Goal: Transaction & Acquisition: Purchase product/service

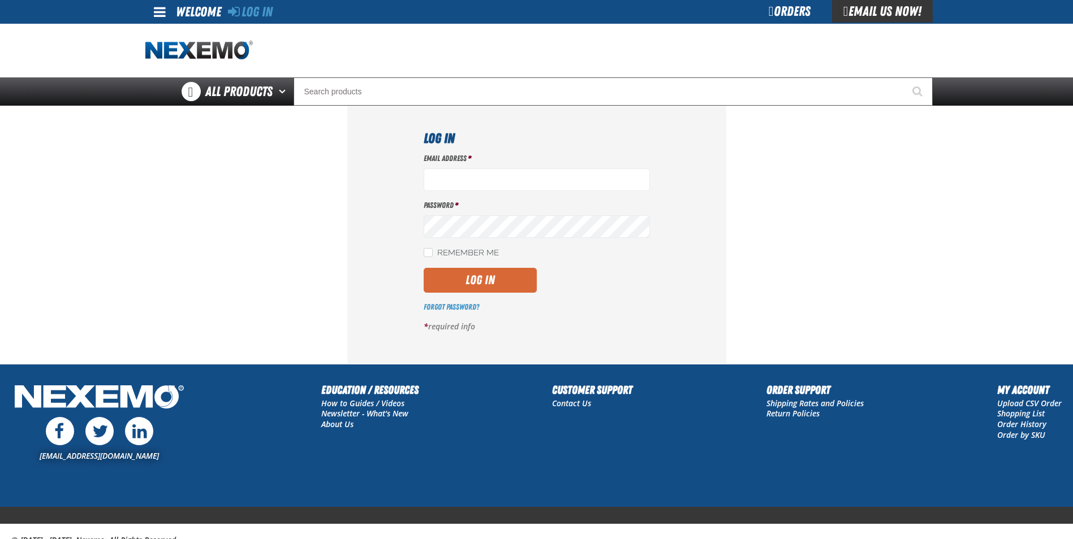
type input "[EMAIL_ADDRESS][DOMAIN_NAME]"
click at [490, 283] on button "Log In" at bounding box center [479, 280] width 113 height 25
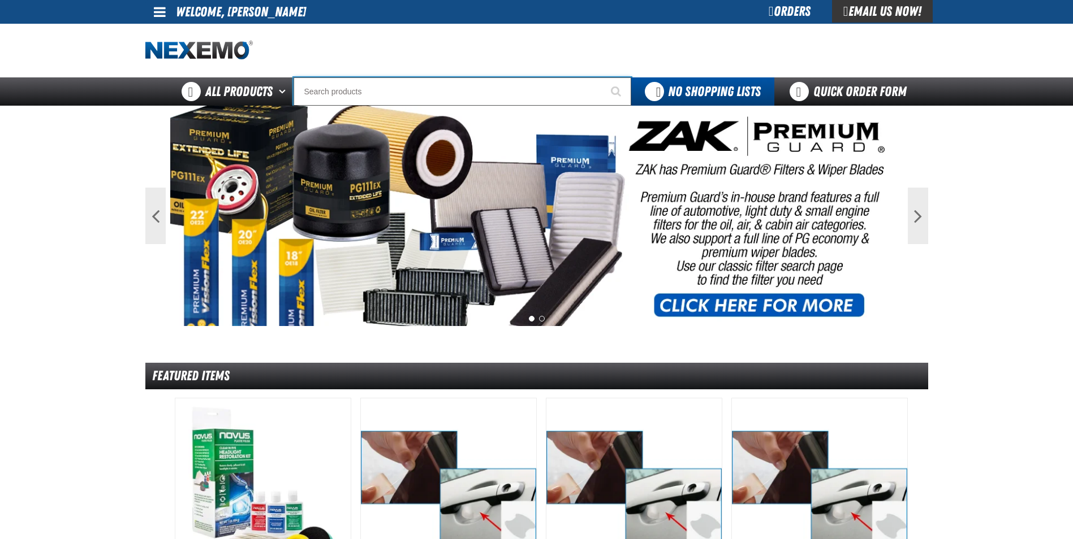
click at [364, 88] on input "Search" at bounding box center [462, 91] width 338 height 28
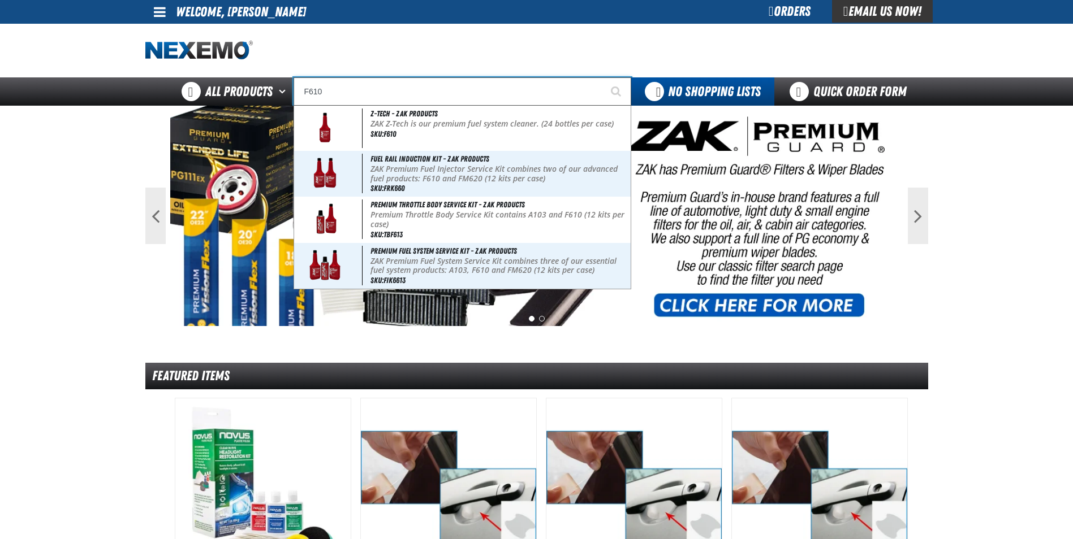
type input "F610"
click at [603, 77] on button "Start Searching" at bounding box center [617, 91] width 28 height 28
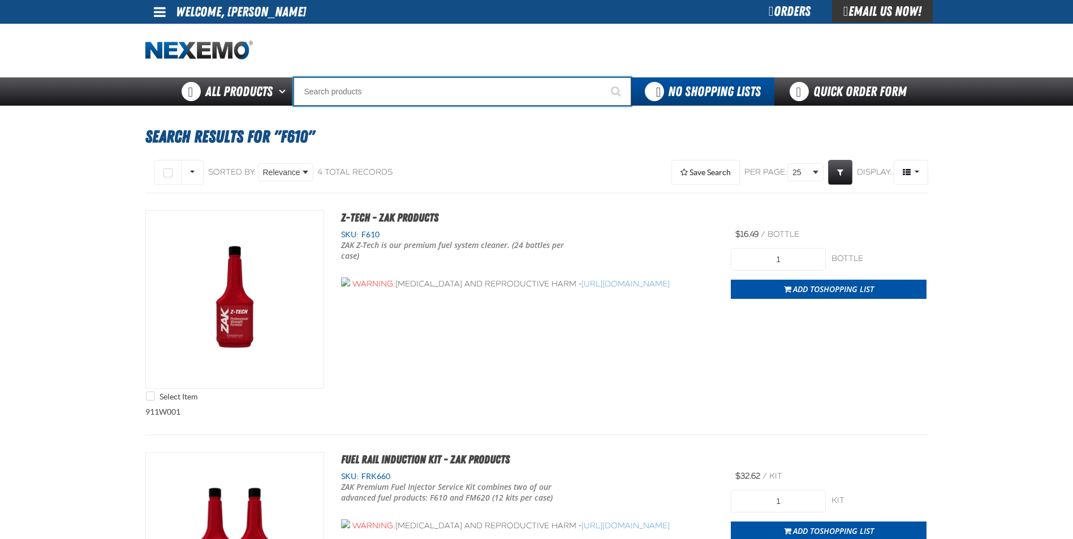
click at [420, 82] on input "Search" at bounding box center [462, 91] width 338 height 28
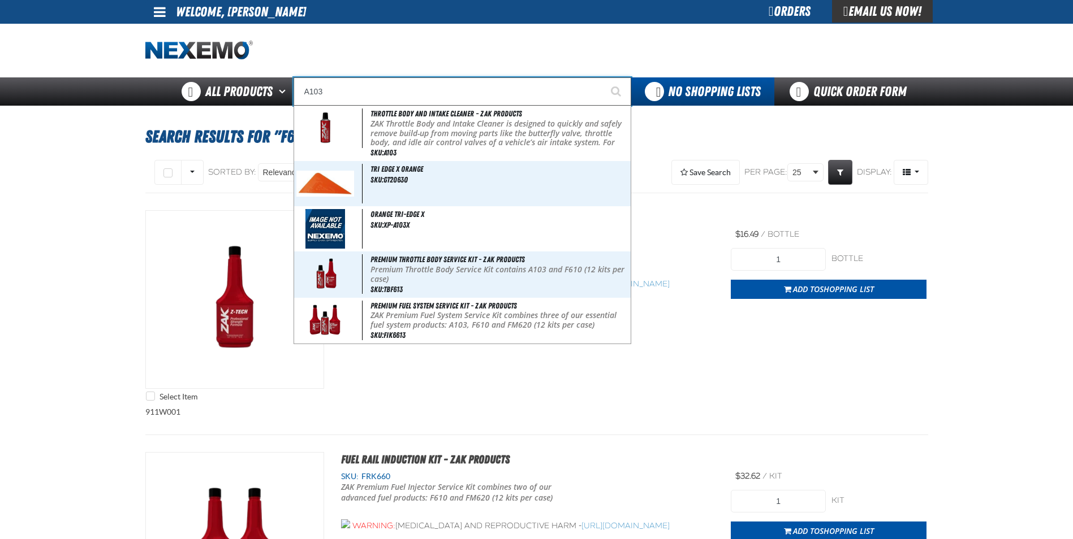
type input "A103"
click at [603, 77] on button "Start Searching" at bounding box center [617, 91] width 28 height 28
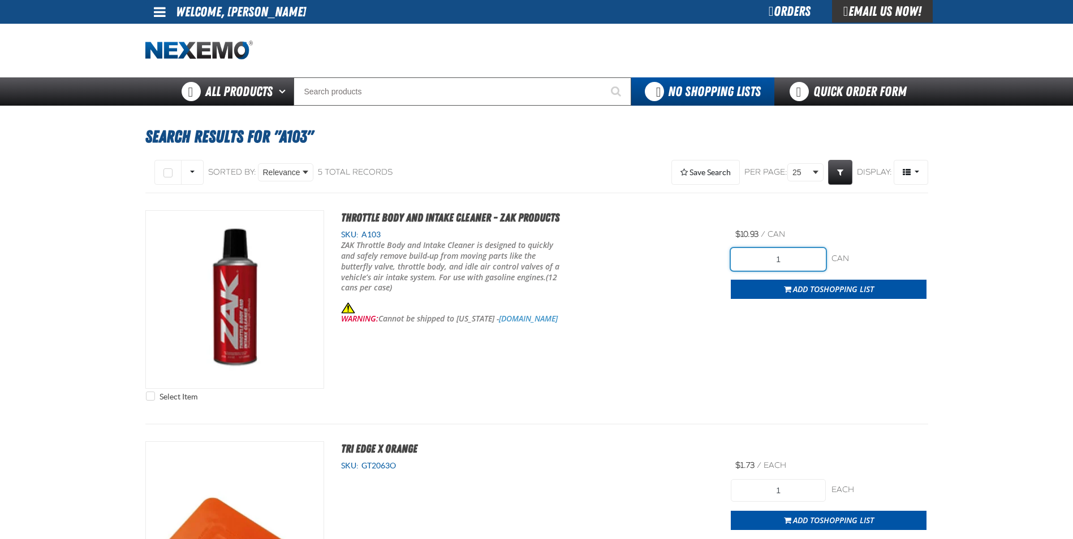
drag, startPoint x: 791, startPoint y: 263, endPoint x: 755, endPoint y: 264, distance: 36.2
click at [755, 264] on input "1" at bounding box center [777, 259] width 95 height 23
type input "36"
click at [816, 288] on span "Add to Shopping List" at bounding box center [833, 289] width 81 height 11
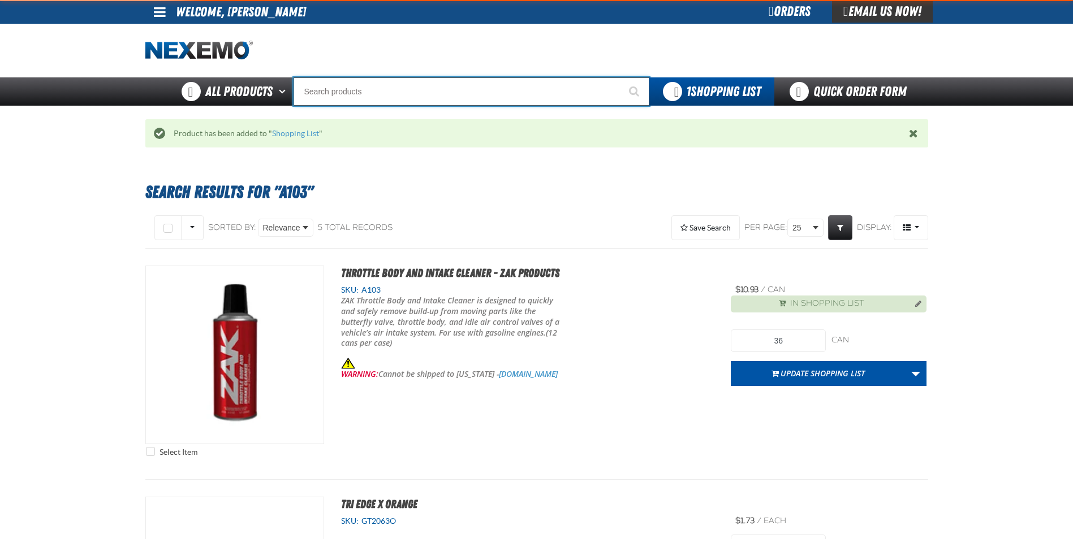
click at [330, 90] on input "Search" at bounding box center [471, 91] width 356 height 28
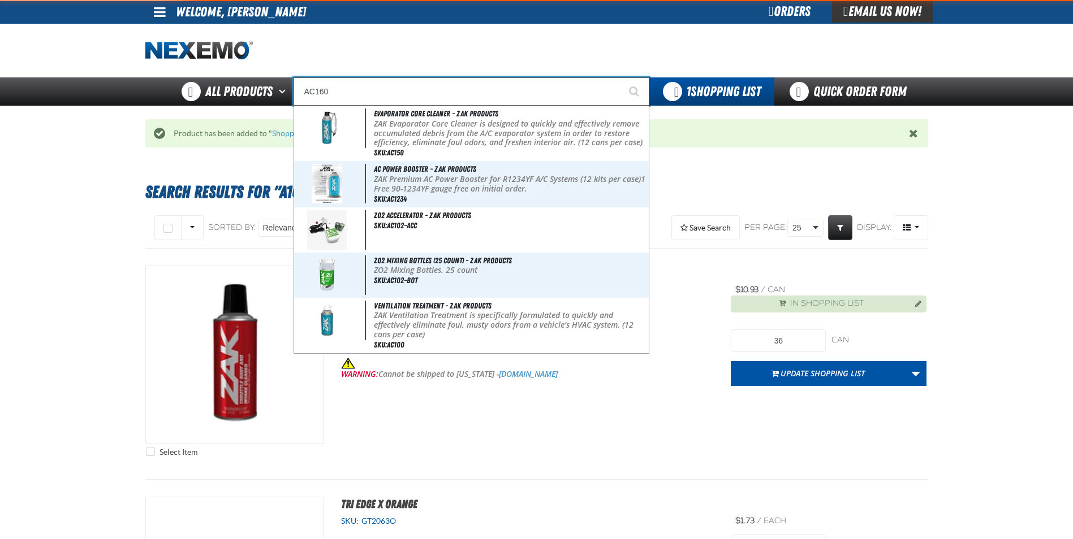
type input "AC160"
click at [621, 77] on button "Start Searching" at bounding box center [635, 91] width 28 height 28
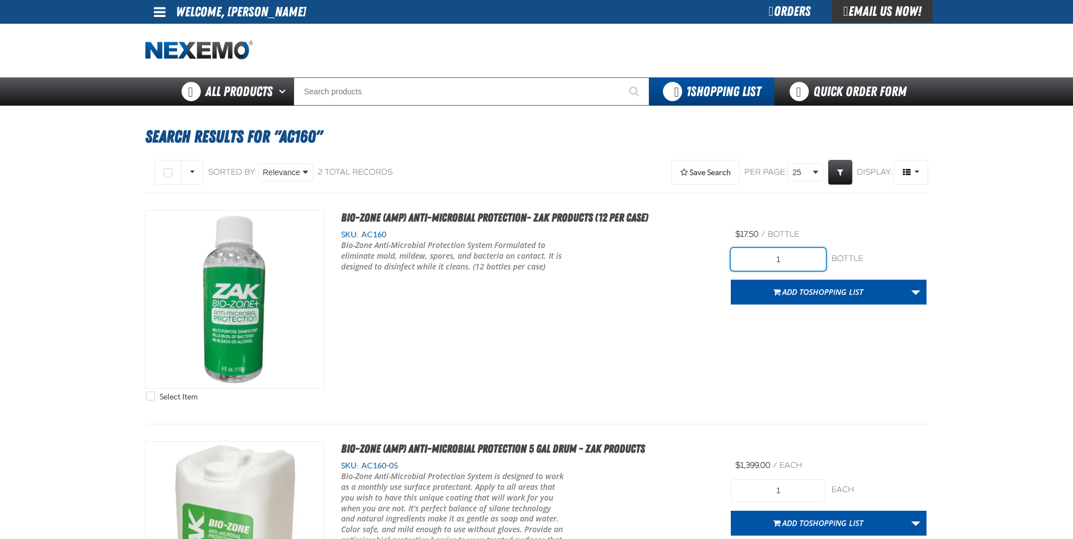
click at [802, 256] on input "1" at bounding box center [777, 259] width 95 height 23
type input "12"
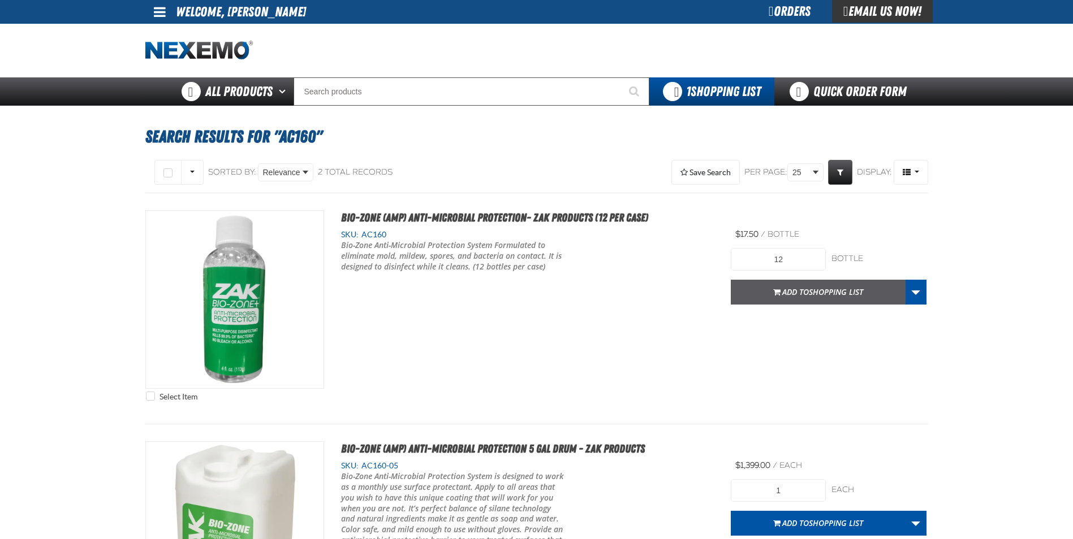
click at [843, 295] on span "Shopping List" at bounding box center [836, 292] width 54 height 11
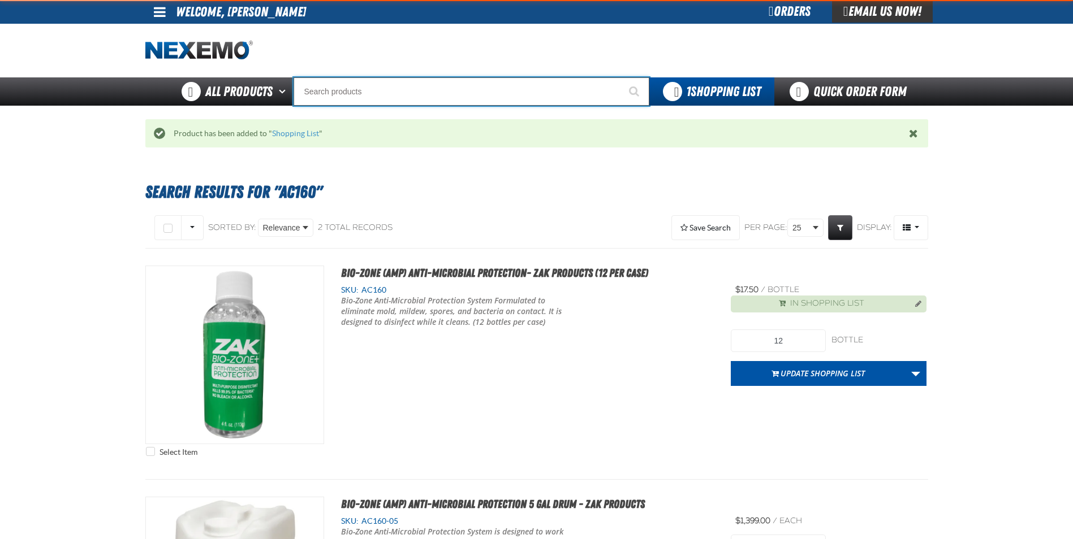
click at [335, 94] on input "Search" at bounding box center [471, 91] width 356 height 28
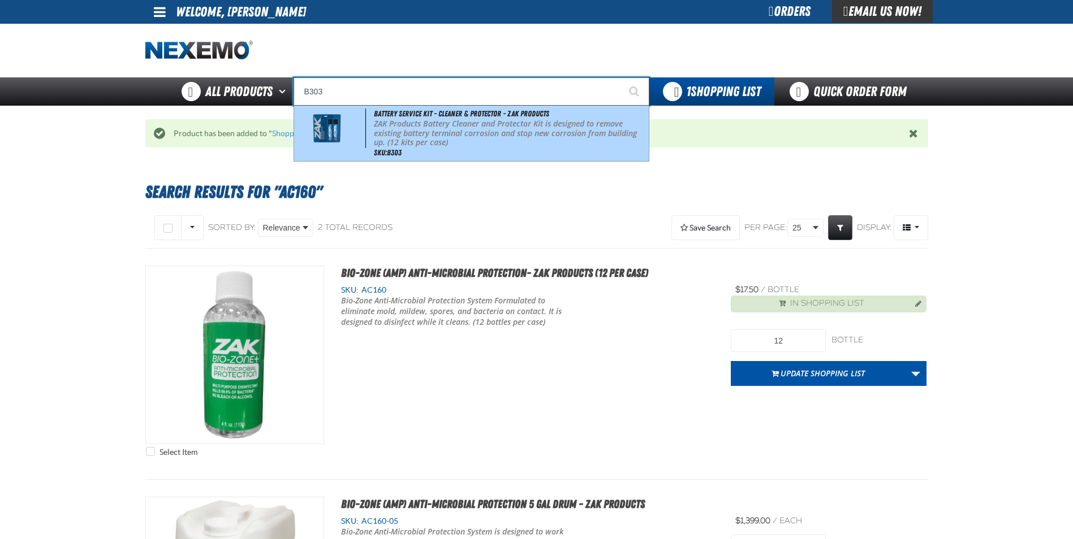
click at [414, 149] on div "Battery Service Kit - Cleaner & Protector - ZAK Products ZAK Products Battery C…" at bounding box center [471, 133] width 354 height 55
type input "Battery Service Kit - Cleaner & Protector - ZAK Products"
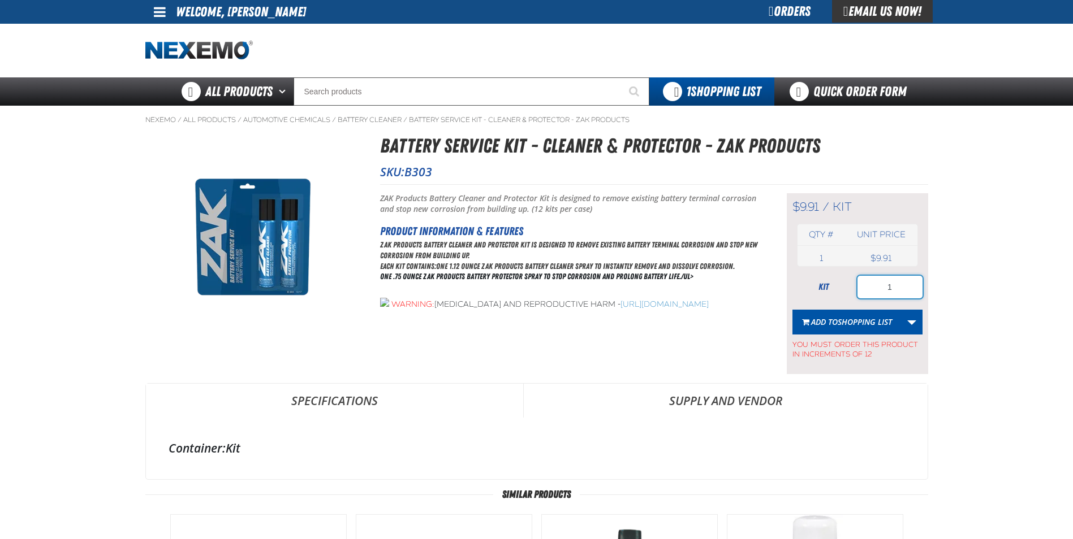
click at [910, 290] on input "1" at bounding box center [889, 287] width 65 height 23
type input "12"
click at [819, 322] on span "Add to Shopping List" at bounding box center [851, 322] width 81 height 11
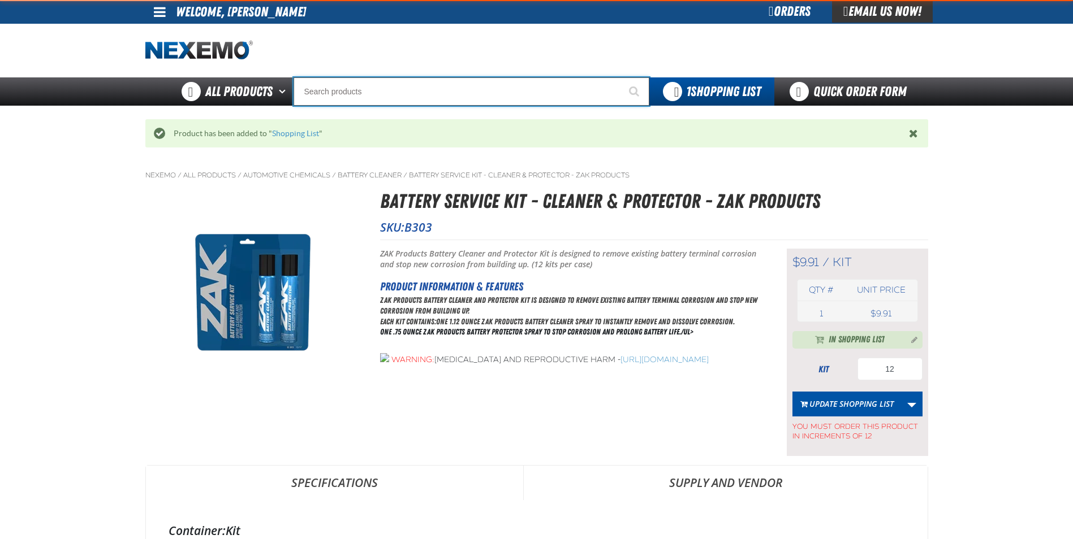
click at [400, 85] on input "Search" at bounding box center [471, 91] width 356 height 28
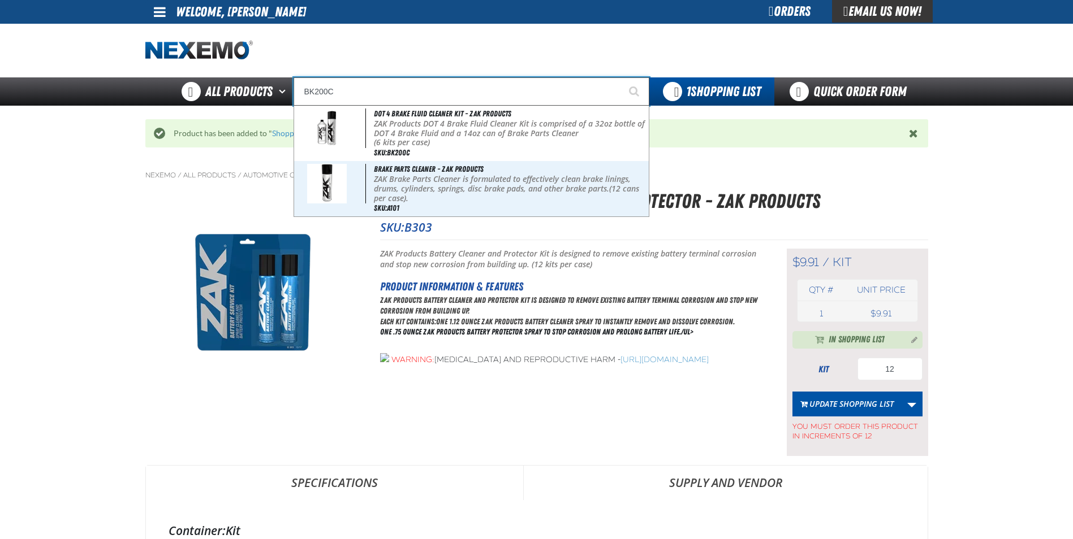
type input "BK200C"
click at [621, 77] on button "Start Searching" at bounding box center [635, 91] width 28 height 28
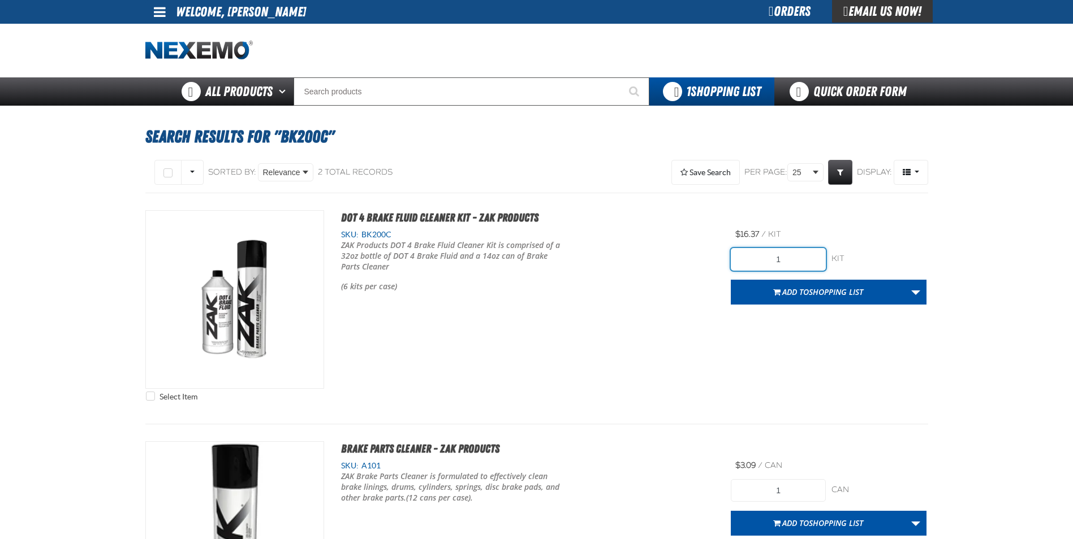
click at [793, 258] on input "1" at bounding box center [777, 259] width 95 height 23
type input "24"
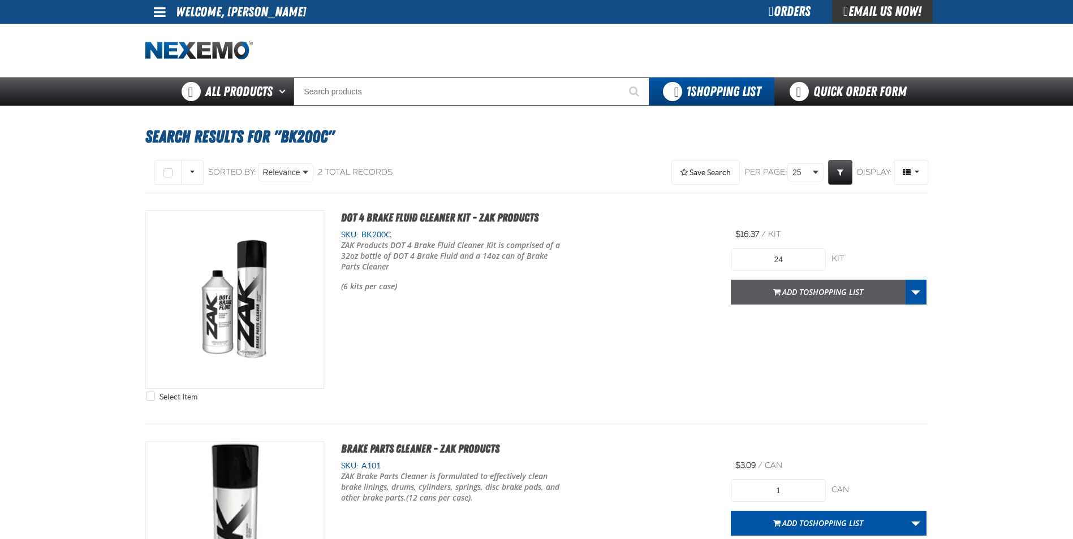
click at [810, 300] on button "Add to Shopping List" at bounding box center [817, 292] width 175 height 25
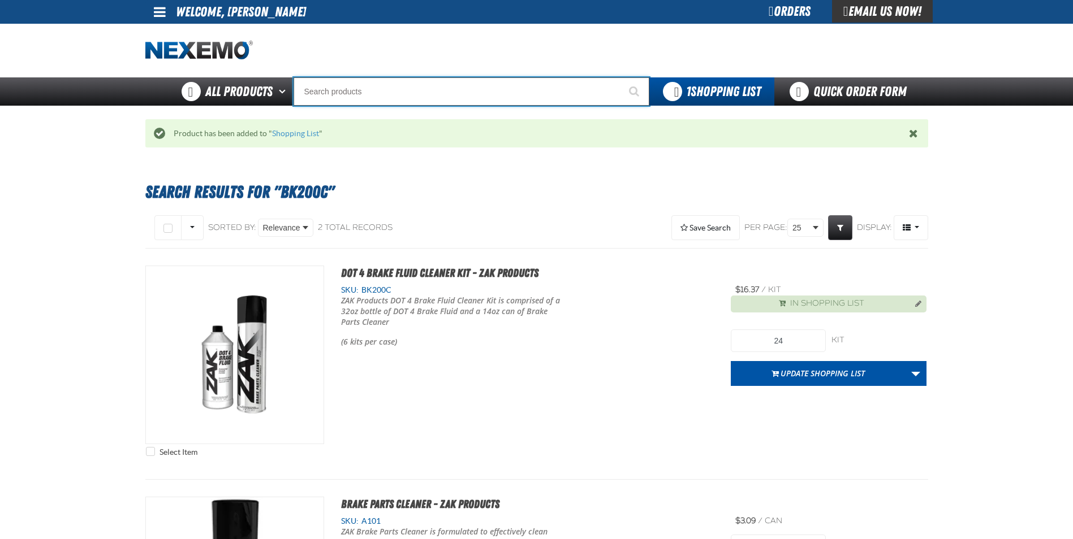
click at [328, 88] on input "Search" at bounding box center [471, 91] width 356 height 28
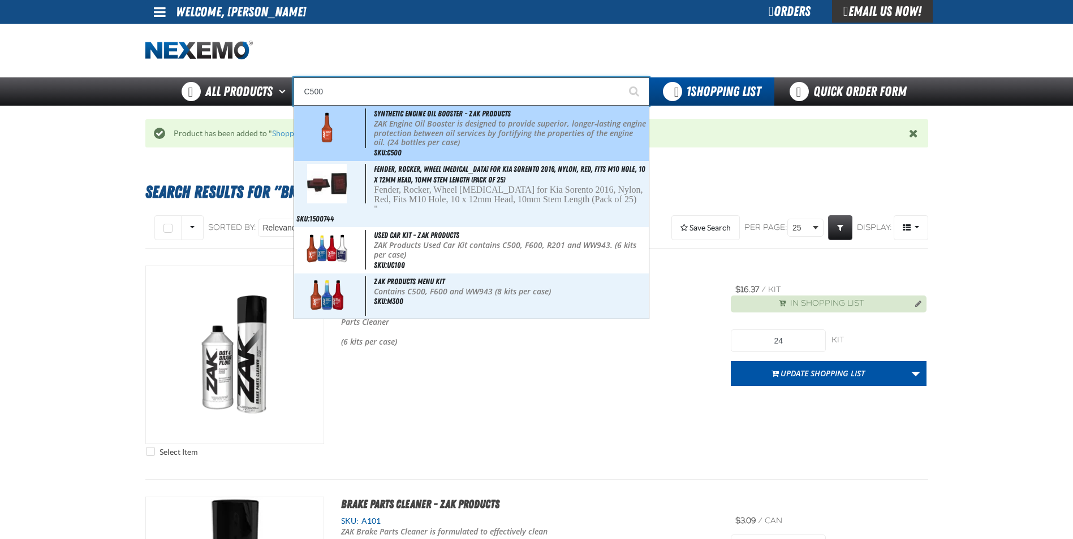
click at [387, 119] on p "ZAK Engine Oil Booster is designed to provide superior, longer-lasting engine p…" at bounding box center [510, 133] width 272 height 28
type input "Synthetic Engine Oil Booster - ZAK Products"
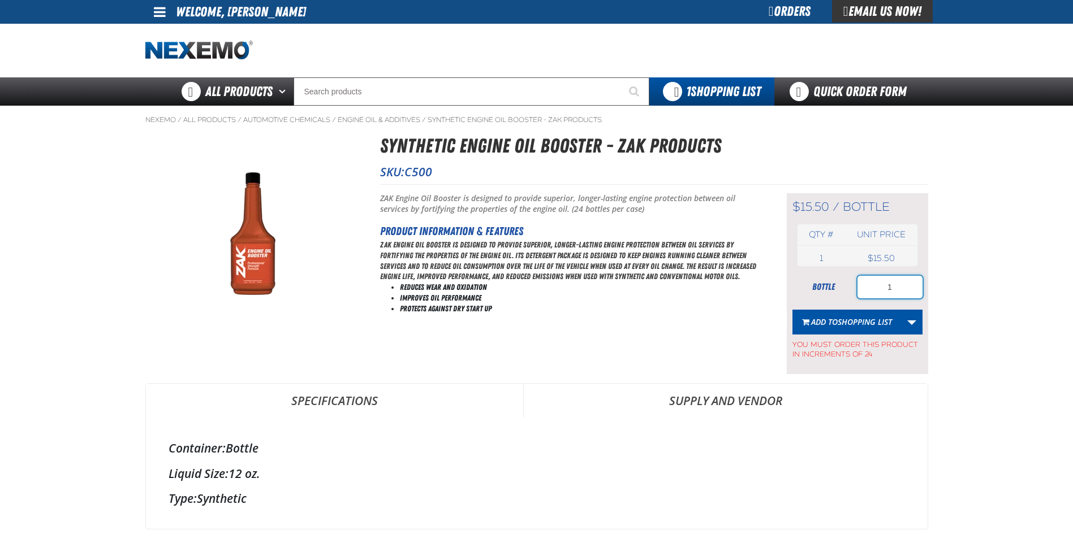
click at [898, 288] on input "1" at bounding box center [889, 287] width 65 height 23
type input "240"
drag, startPoint x: 881, startPoint y: 327, endPoint x: 832, endPoint y: 299, distance: 56.9
click at [881, 326] on span "Shopping List" at bounding box center [864, 322] width 54 height 11
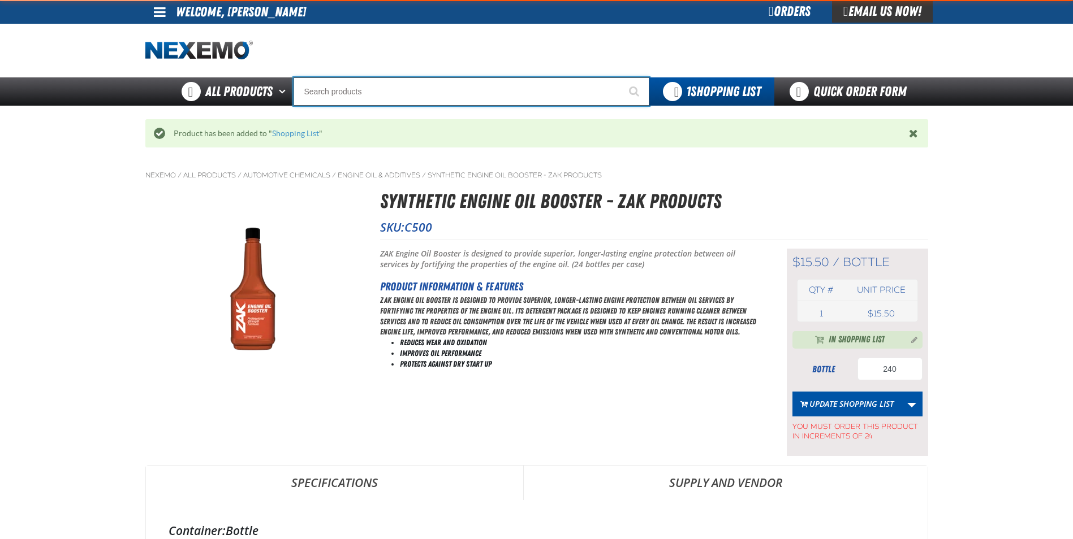
click at [386, 91] on input "Search" at bounding box center [471, 91] width 356 height 28
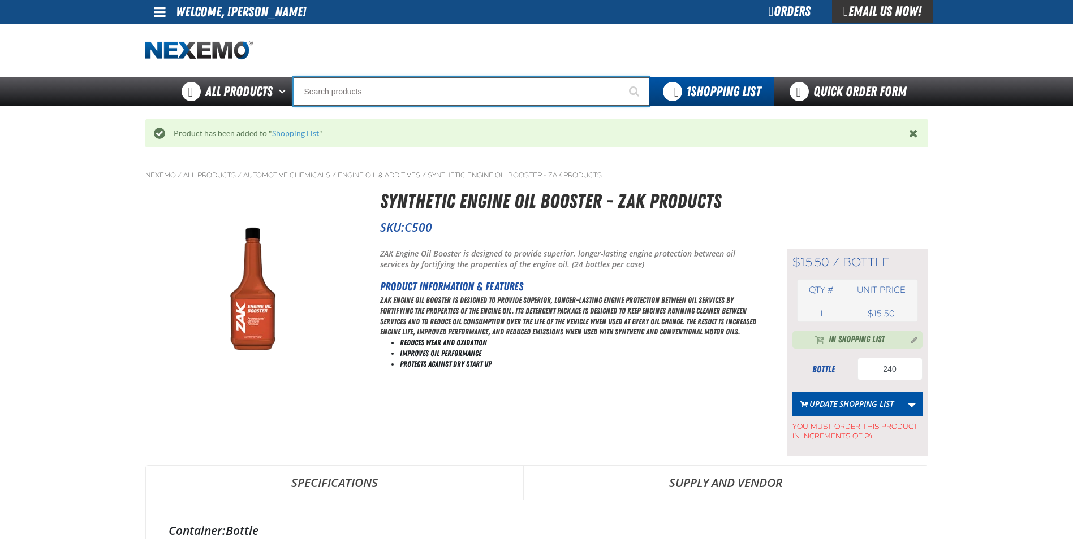
type input "D"
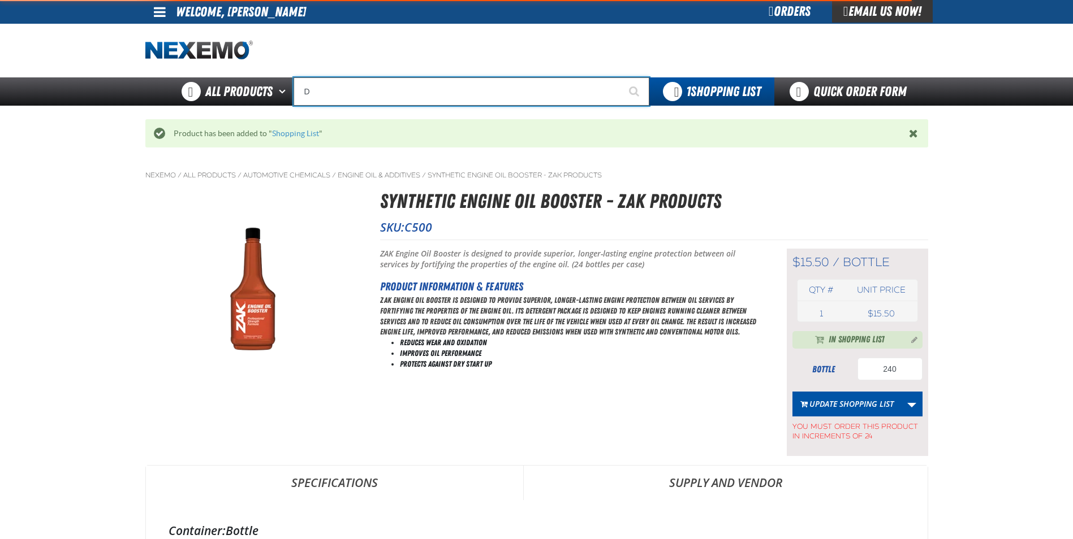
type input "D Alkaline Battery 1.5 Volt (ph)"
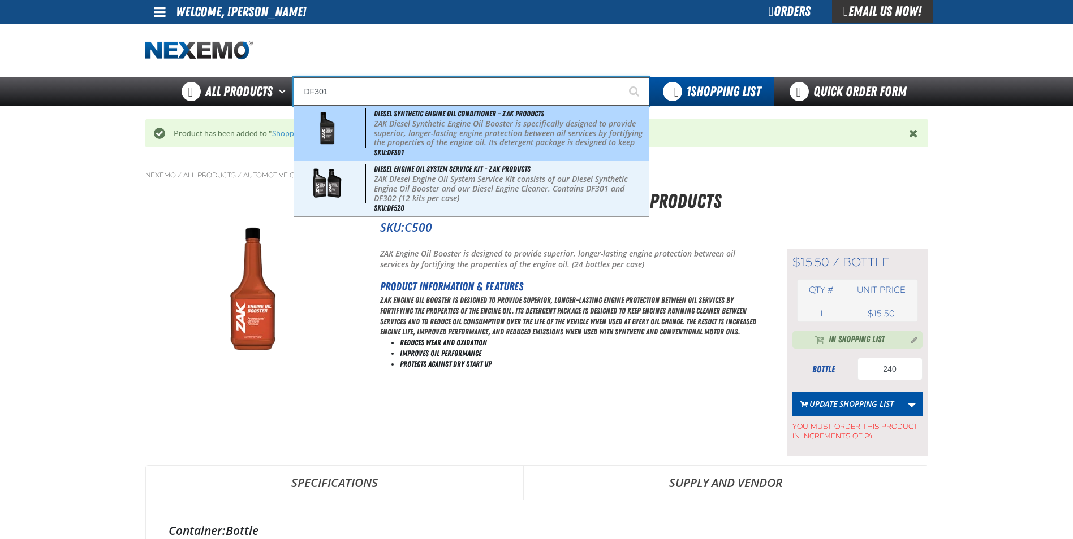
click at [499, 127] on p "ZAK Diesel Synthetic Engine Oil Booster is specifically designed to provide sup…" at bounding box center [510, 142] width 272 height 47
type input "Diesel Synthetic Engine Oil Conditioner - ZAK Products"
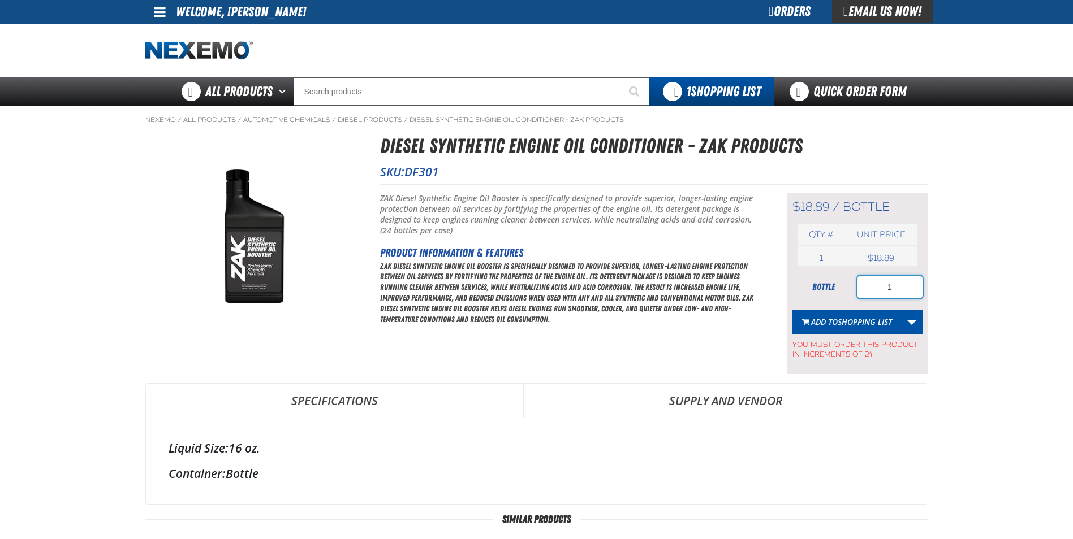
click at [900, 282] on input "1" at bounding box center [889, 287] width 65 height 23
type input "24"
click at [837, 325] on span "Shopping List" at bounding box center [864, 322] width 54 height 11
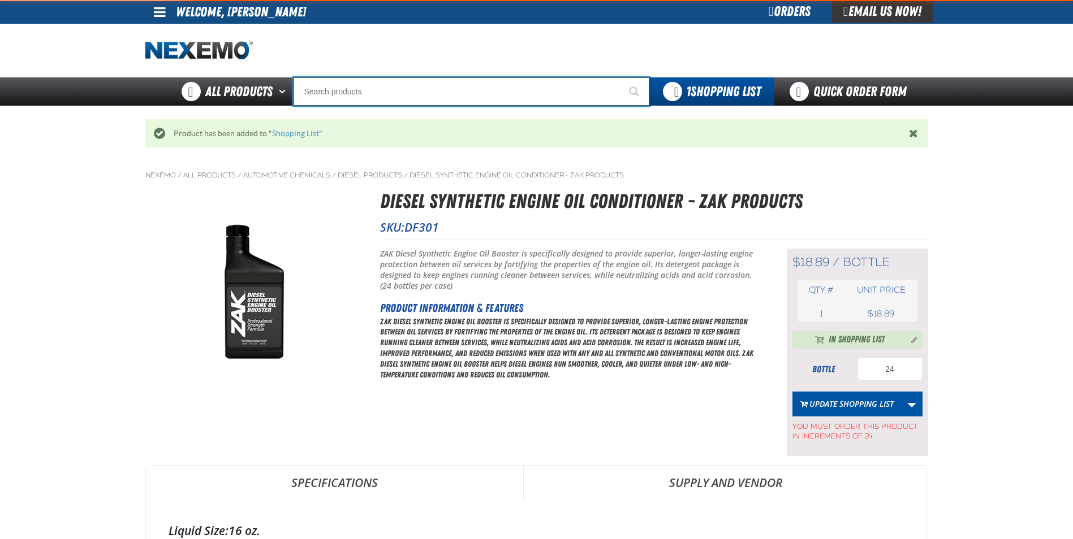
click at [321, 84] on input "Search" at bounding box center [471, 91] width 356 height 28
type input "D"
type input "D Alkaline Battery 1.5 Volt (ph)"
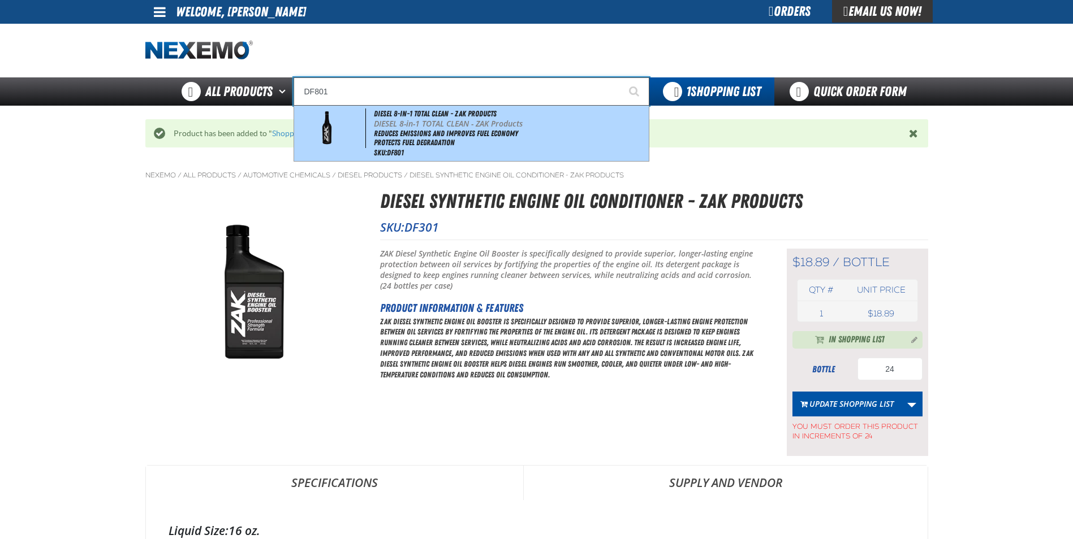
click at [420, 119] on p "DIESEL 8-in-1 TOTAL CLEAN - ZAK Products" at bounding box center [510, 124] width 272 height 10
type input "DIESEL 8-in-1 TOTAL CLEAN - ZAK Products"
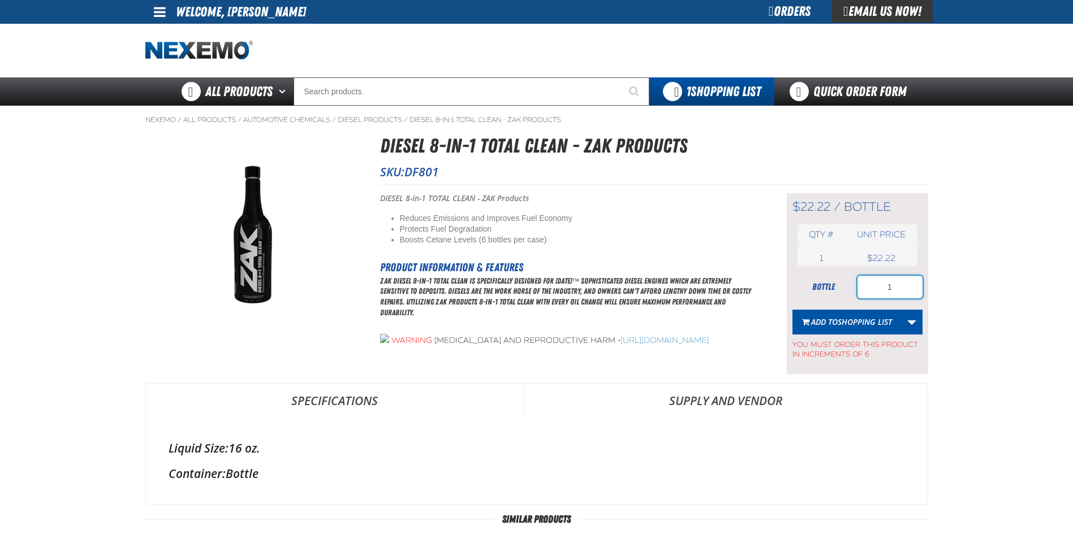
click at [900, 286] on input "1" at bounding box center [889, 287] width 65 height 23
type input "18"
click at [851, 313] on button "Add to Shopping List" at bounding box center [846, 322] width 109 height 25
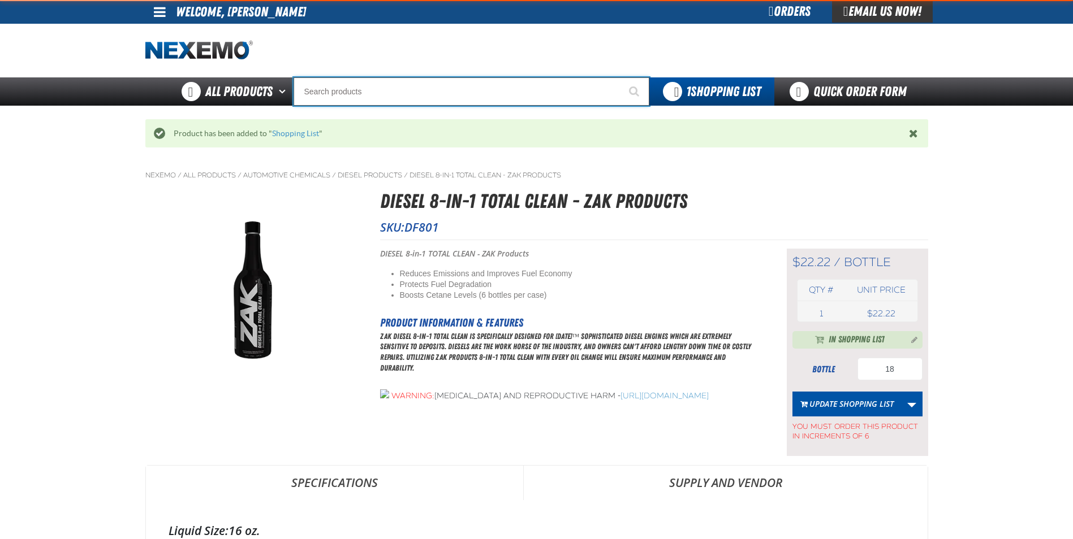
click at [334, 92] on input "Search" at bounding box center [471, 91] width 356 height 28
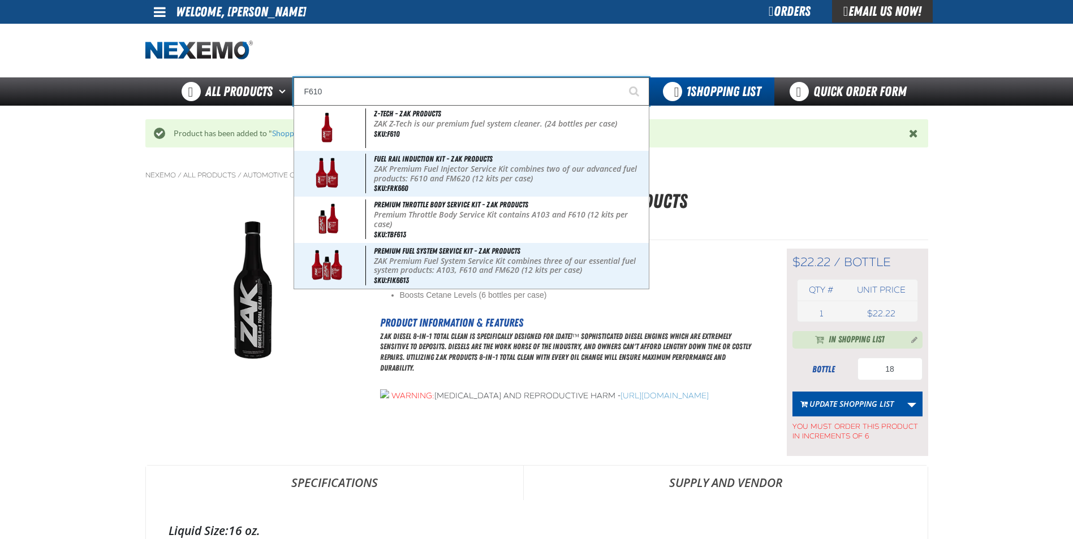
type input "F610"
click at [621, 77] on button "Start Searching" at bounding box center [635, 91] width 28 height 28
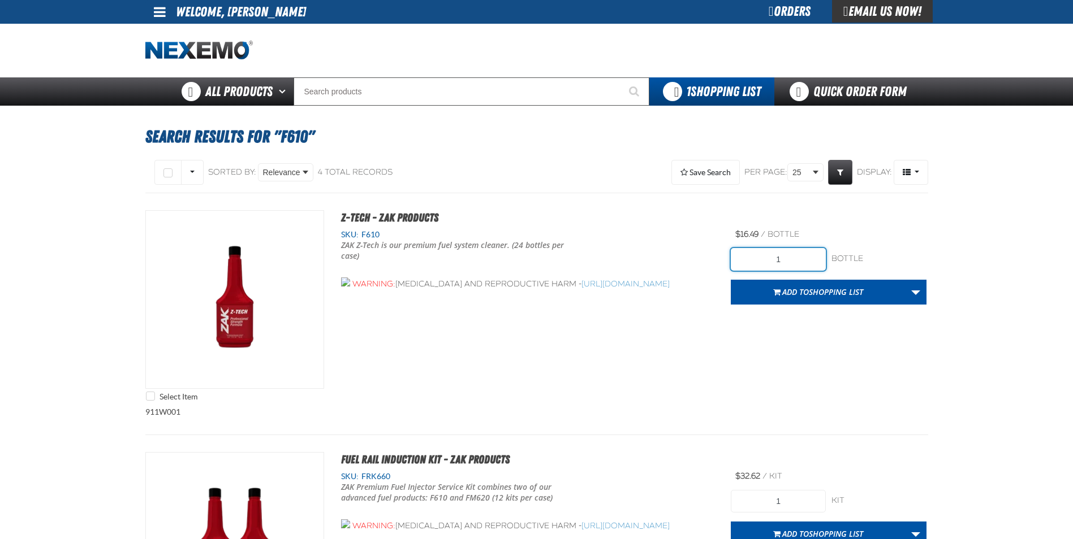
click at [797, 259] on input "1" at bounding box center [777, 259] width 95 height 23
type input "240"
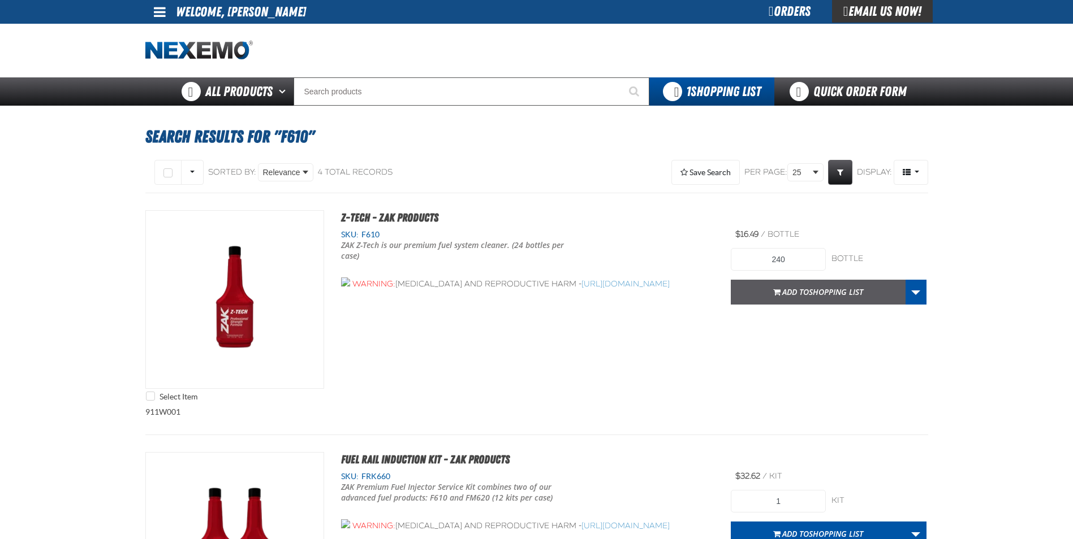
click at [813, 280] on button "Add to Shopping List" at bounding box center [817, 292] width 175 height 25
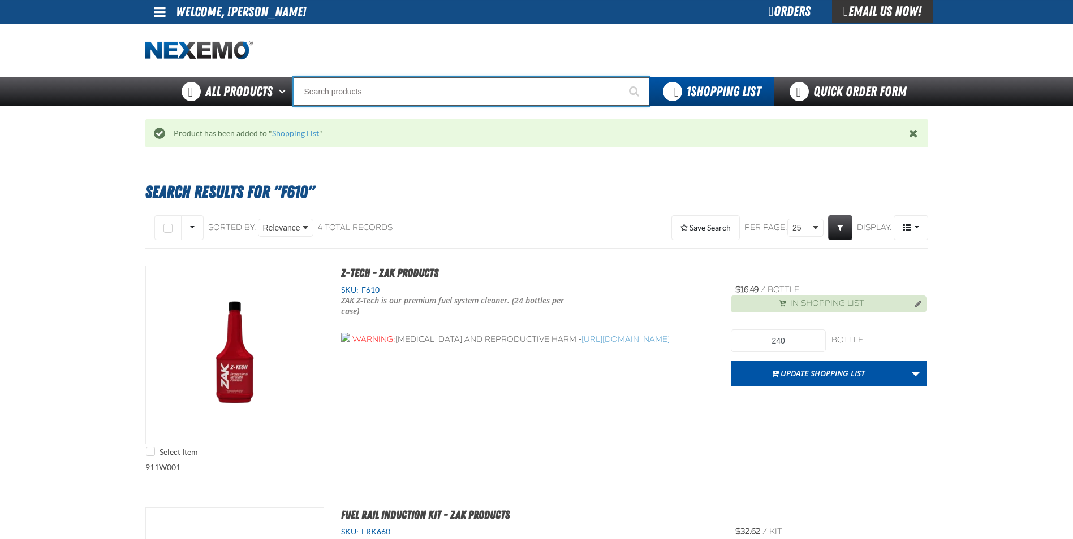
click at [324, 88] on input "Search" at bounding box center [471, 91] width 356 height 28
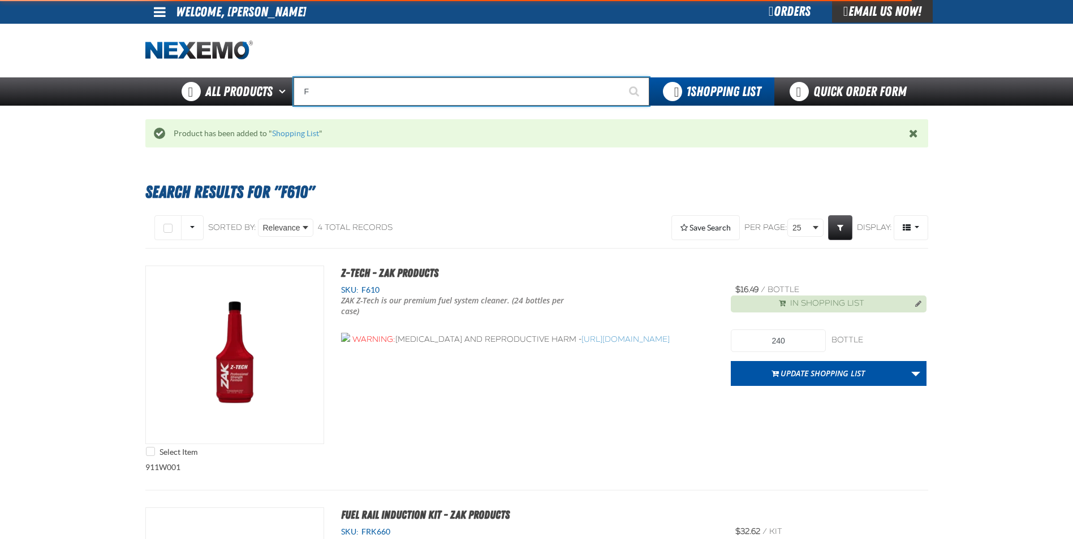
type input "FR"
type input "FROM"
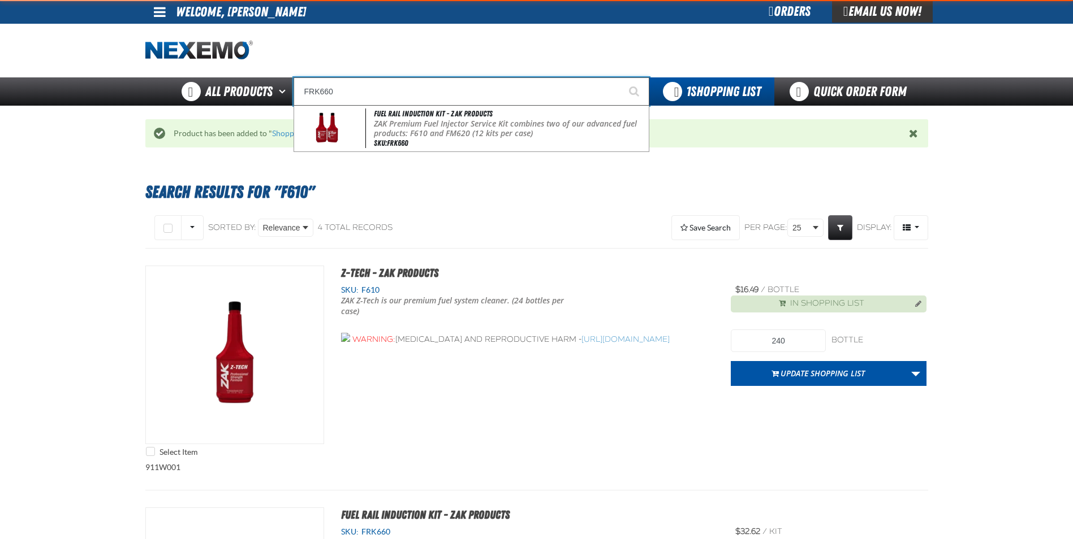
type input "FRK660"
click at [621, 77] on button "Start Searching" at bounding box center [635, 91] width 28 height 28
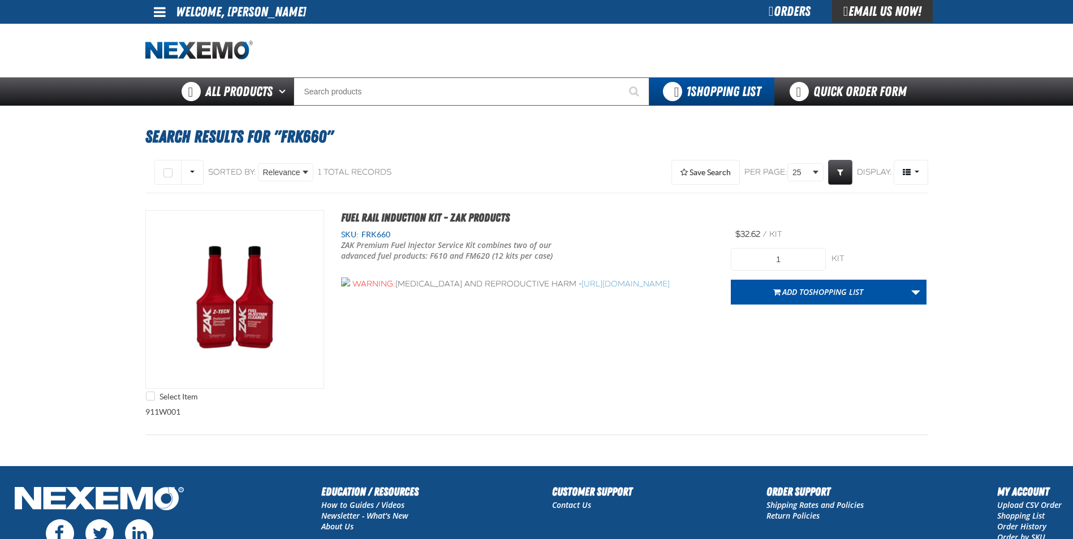
click at [800, 274] on form "1 kit kit Add to Shopping List Create New Shopping List Add to Shopping List" at bounding box center [828, 276] width 196 height 57
click at [800, 273] on form "1 kit kit Add to Shopping List Create New Shopping List Add to Shopping List" at bounding box center [828, 276] width 196 height 57
drag, startPoint x: 800, startPoint y: 273, endPoint x: 794, endPoint y: 256, distance: 17.3
click at [794, 256] on input "1" at bounding box center [777, 259] width 95 height 23
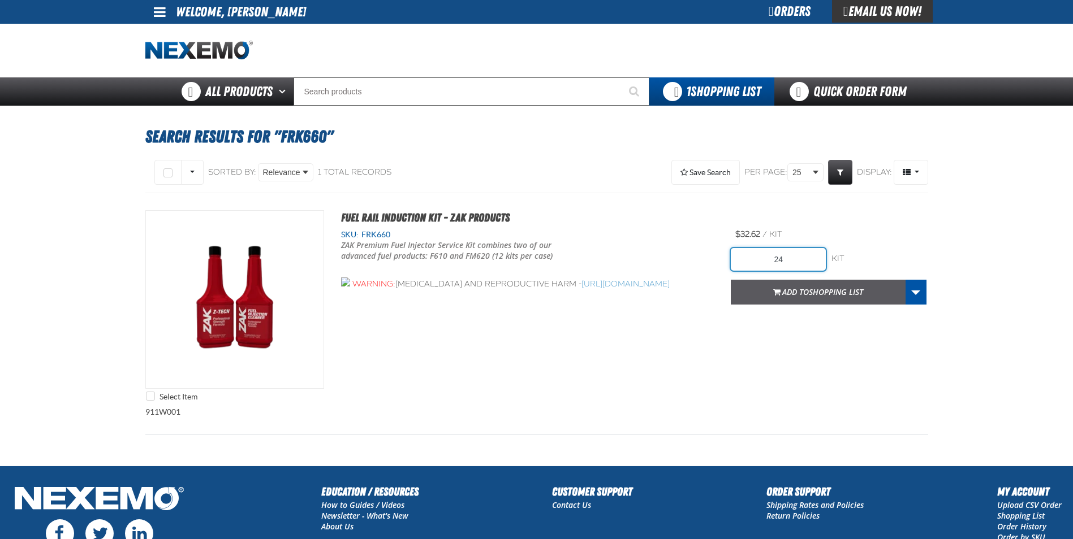
type input "24"
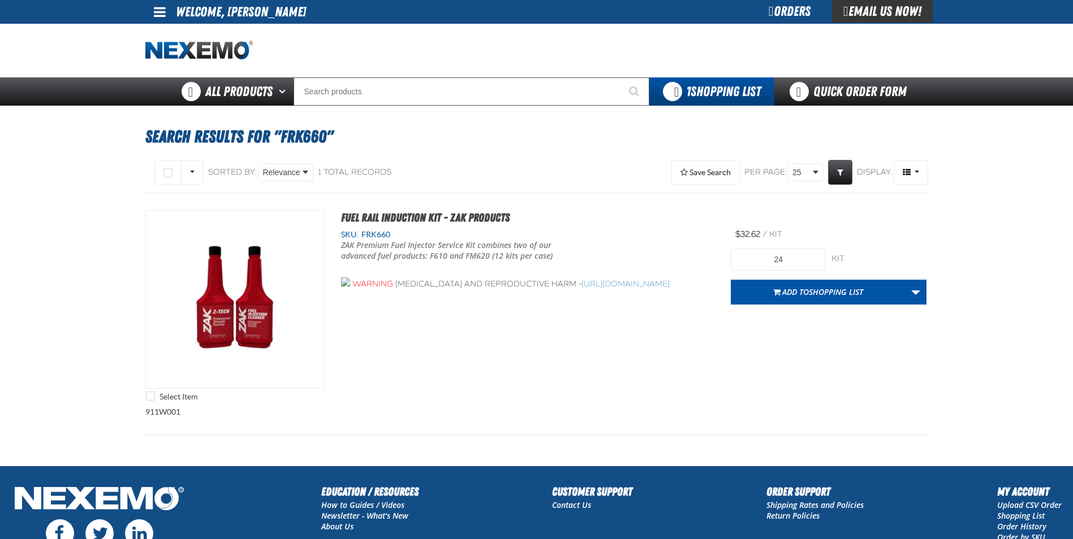
click at [796, 293] on span "Add to Shopping List" at bounding box center [822, 292] width 81 height 11
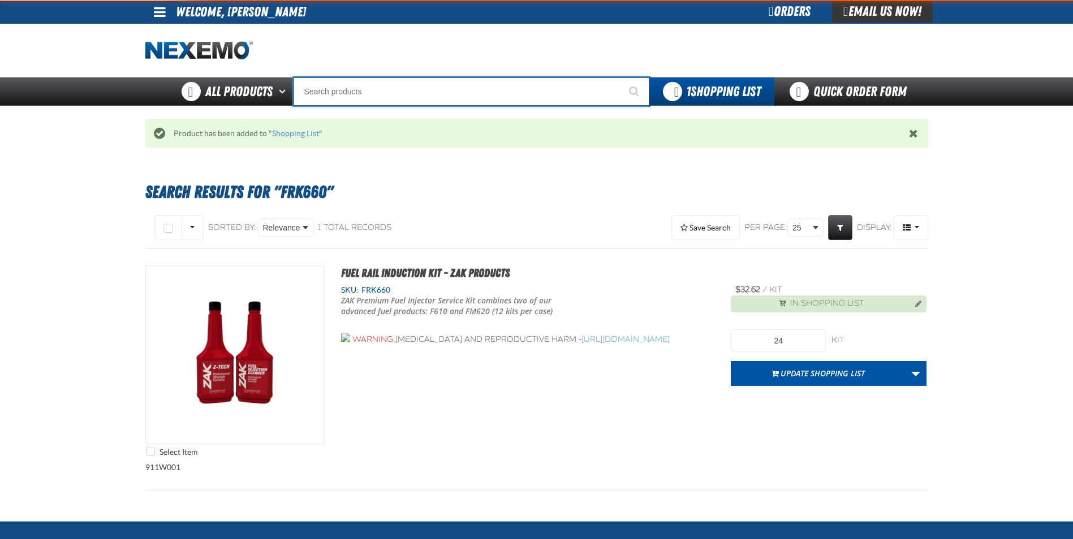
click at [369, 89] on input "Search" at bounding box center [471, 91] width 356 height 28
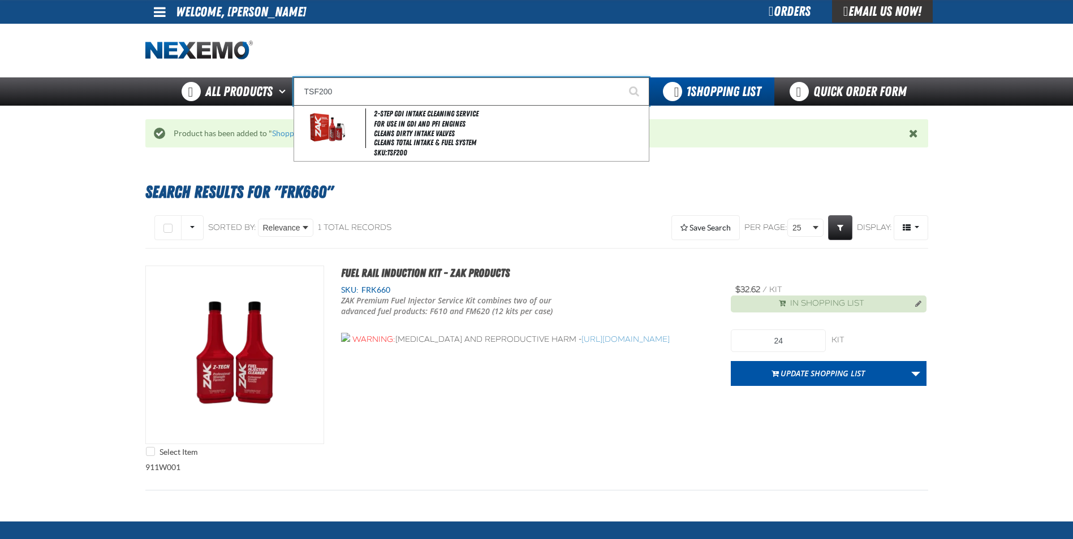
type input "TSF200"
click at [621, 77] on button "Start Searching" at bounding box center [635, 91] width 28 height 28
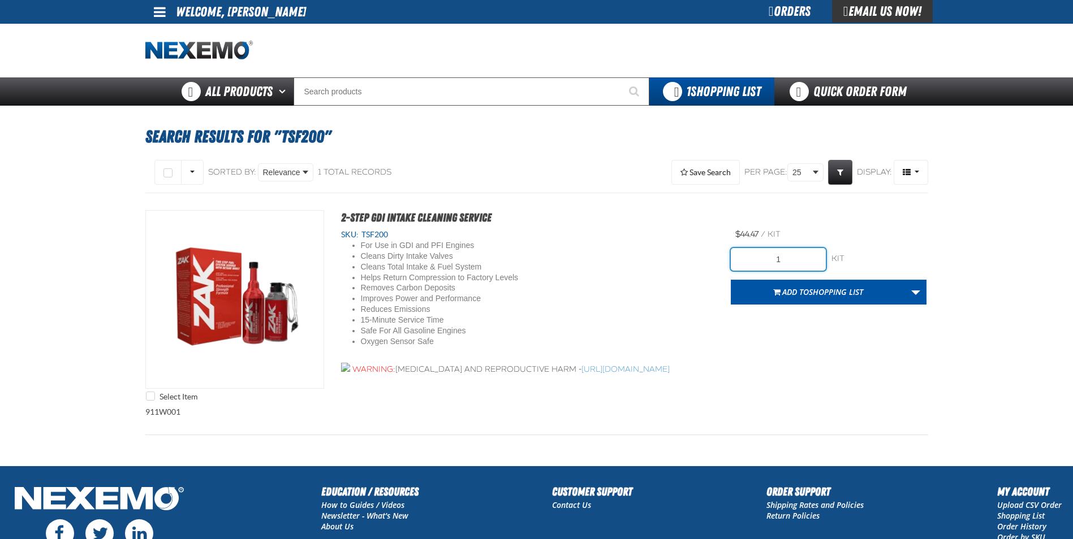
click at [795, 258] on input "1" at bounding box center [777, 259] width 95 height 23
click at [796, 257] on input "1" at bounding box center [777, 259] width 95 height 23
type input "24"
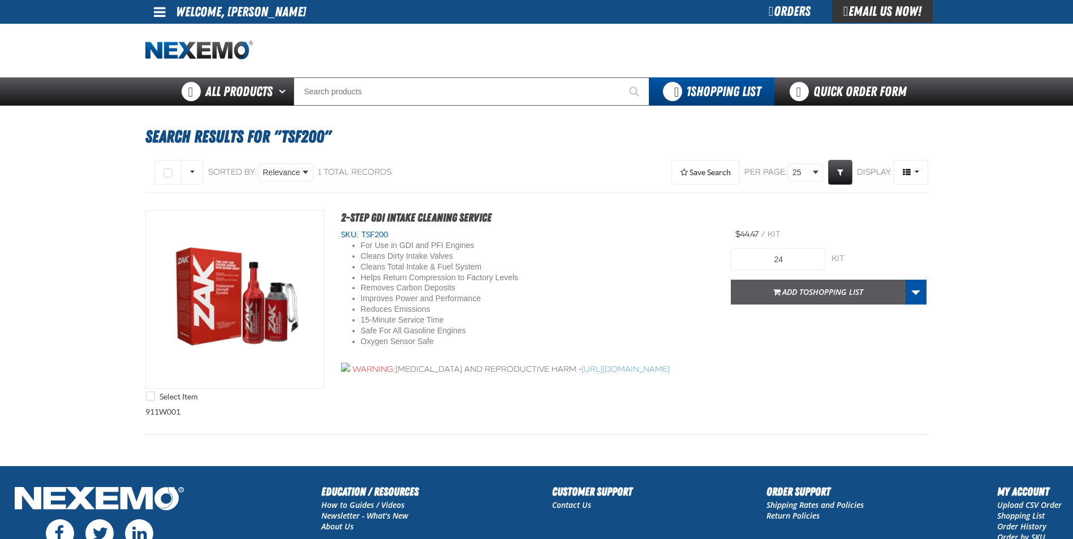
click at [809, 289] on span "Add to Shopping List" at bounding box center [822, 292] width 81 height 11
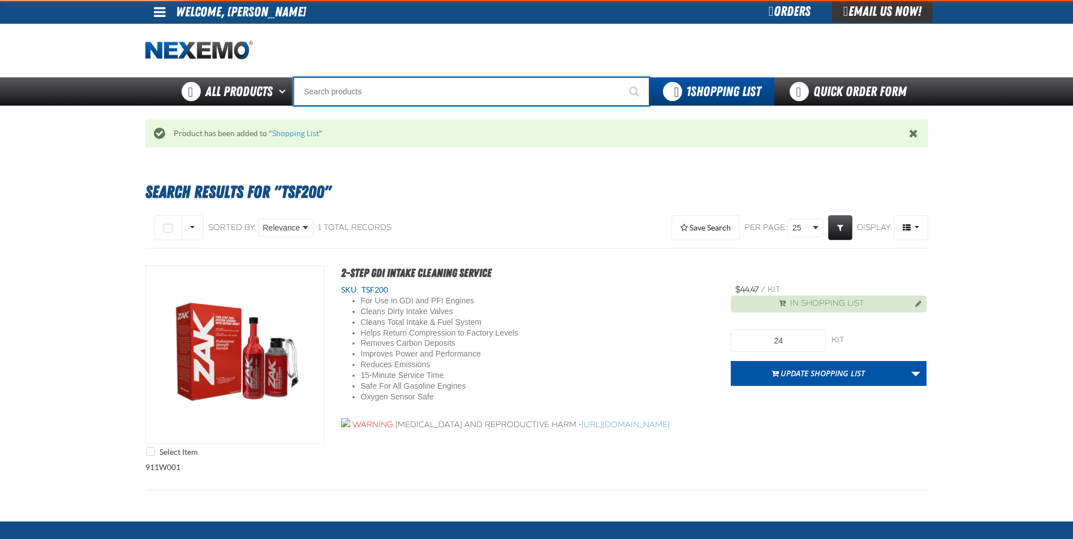
click at [329, 86] on input "Search" at bounding box center [471, 91] width 356 height 28
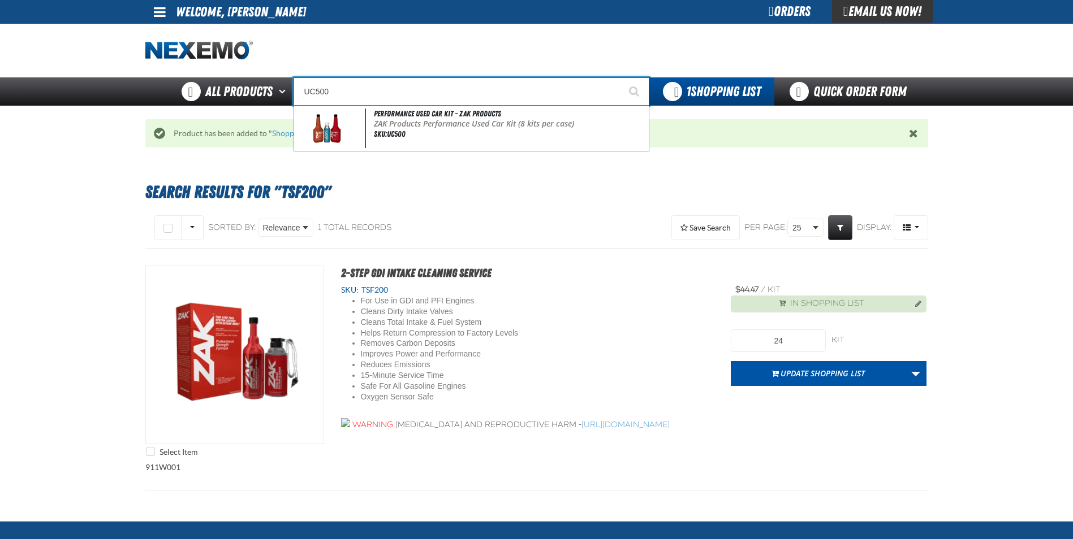
type input "UC500"
click at [621, 77] on button "Start Searching" at bounding box center [635, 91] width 28 height 28
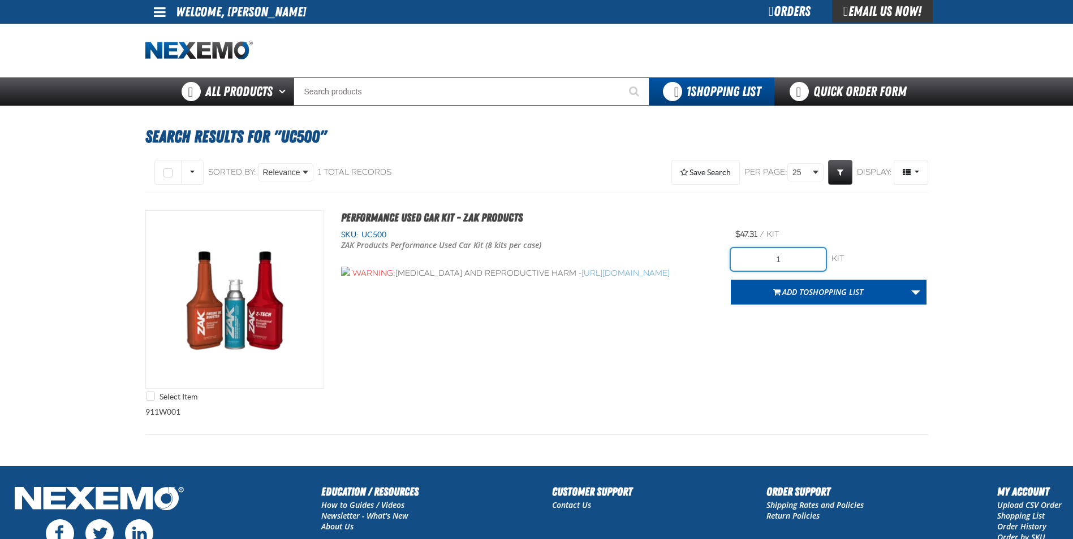
click at [799, 255] on input "1" at bounding box center [777, 259] width 95 height 23
type input "48"
click at [831, 299] on button "Add to Shopping List" at bounding box center [817, 292] width 175 height 25
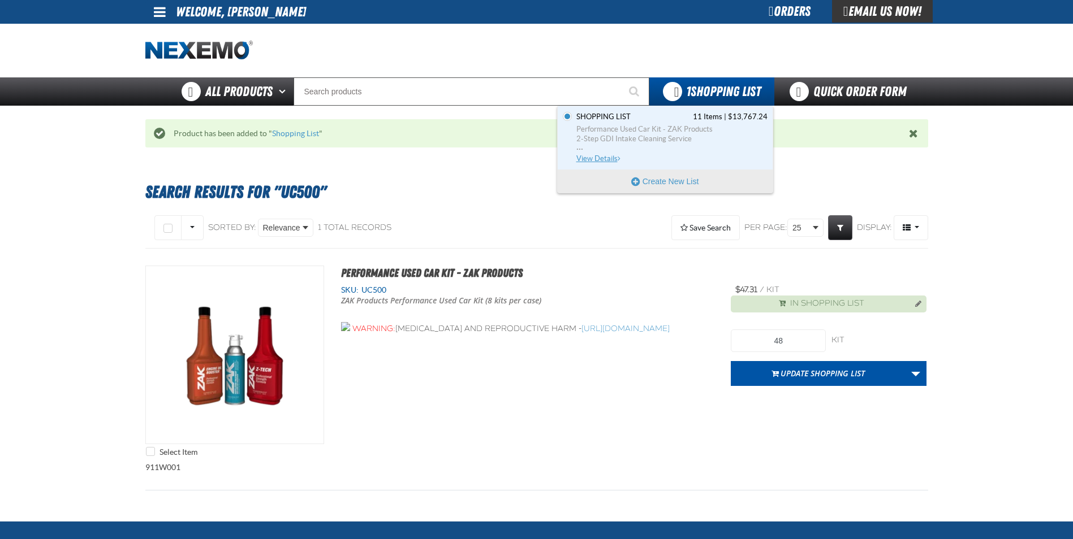
click at [606, 157] on span "View Details" at bounding box center [599, 158] width 46 height 8
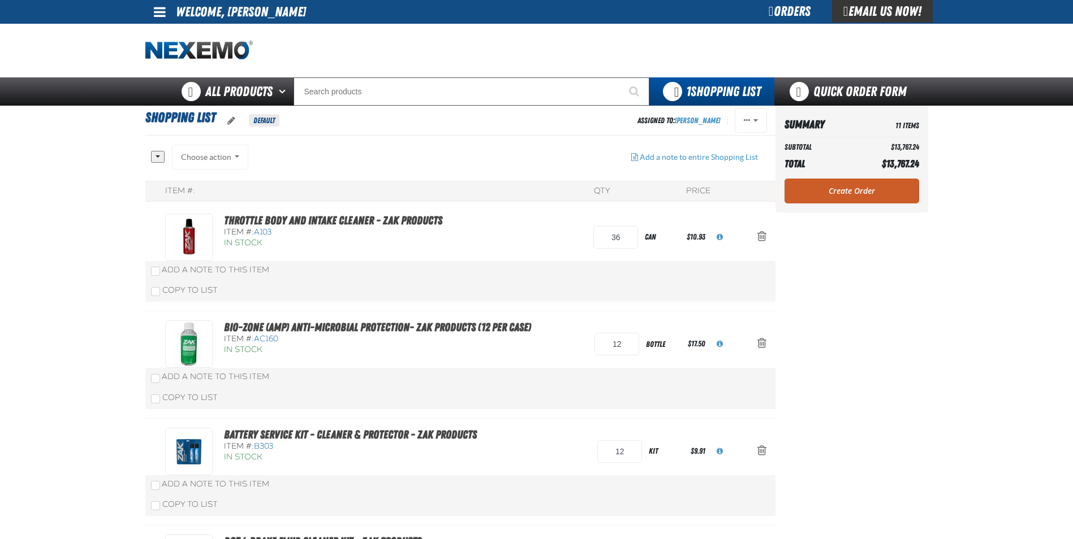
click at [838, 189] on link "Create Order" at bounding box center [851, 191] width 135 height 25
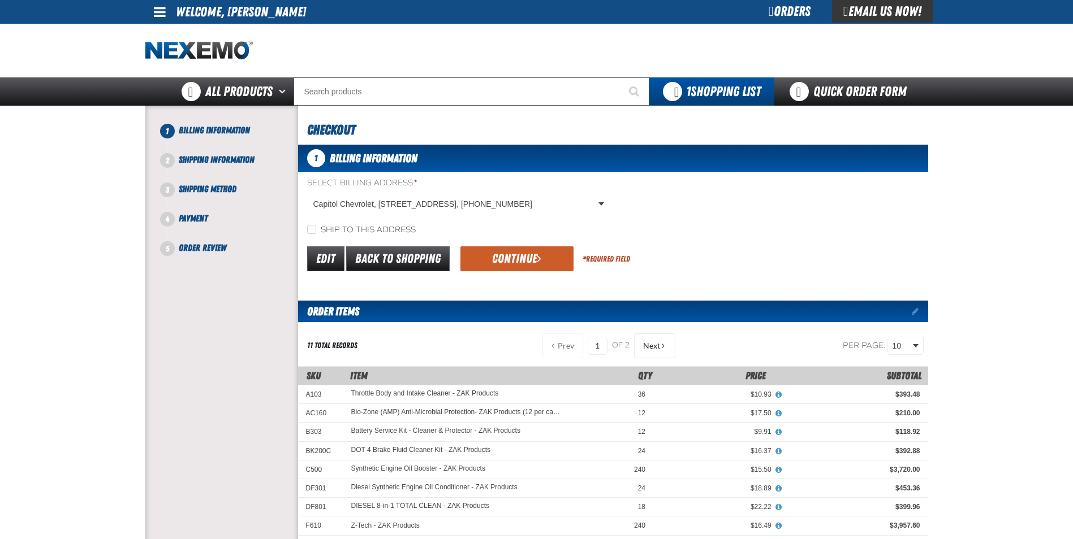
click at [486, 248] on button "Continue" at bounding box center [516, 259] width 113 height 25
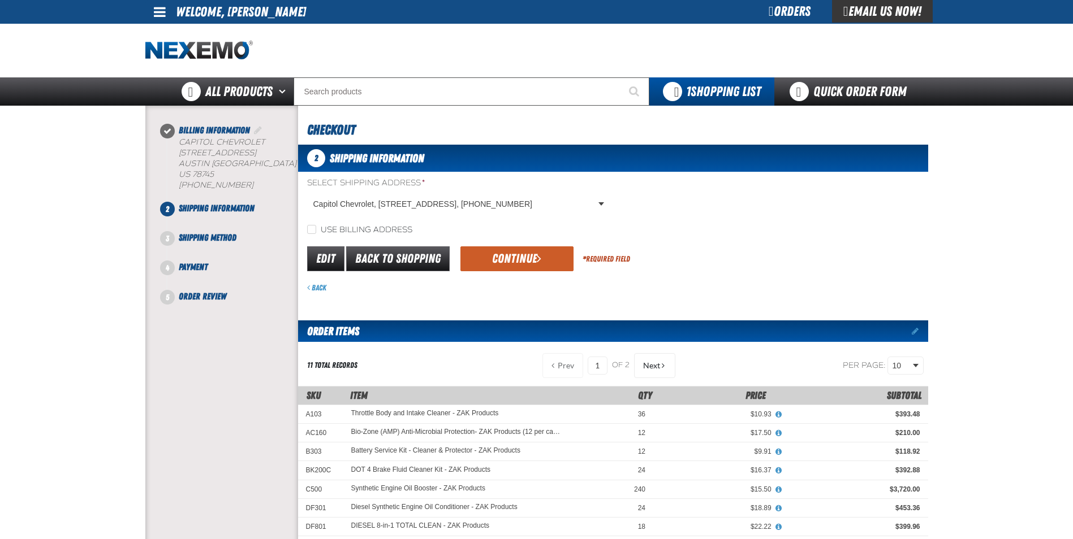
click at [504, 263] on button "Continue" at bounding box center [516, 259] width 113 height 25
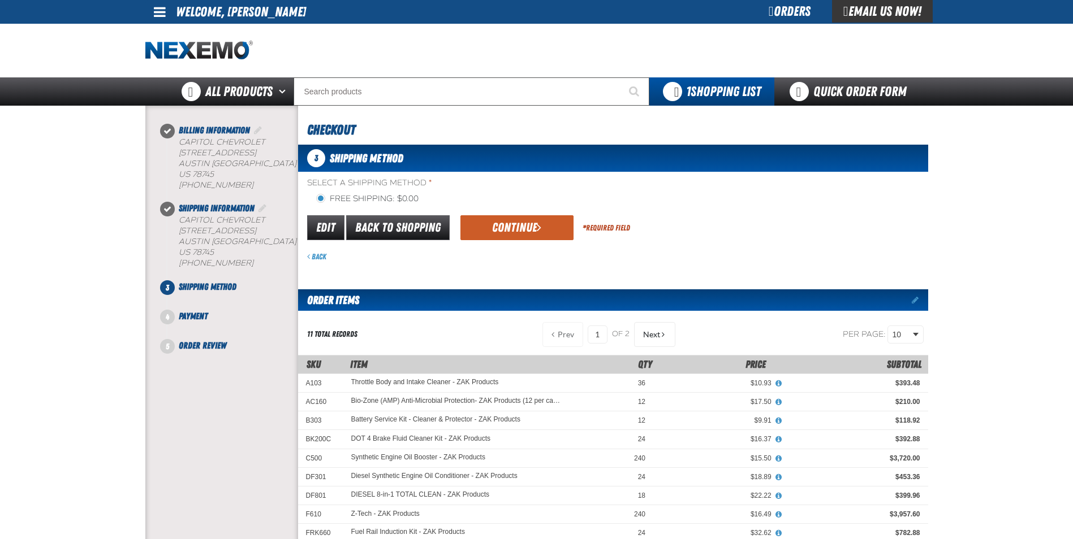
click at [539, 227] on span "submit" at bounding box center [539, 227] width 5 height 12
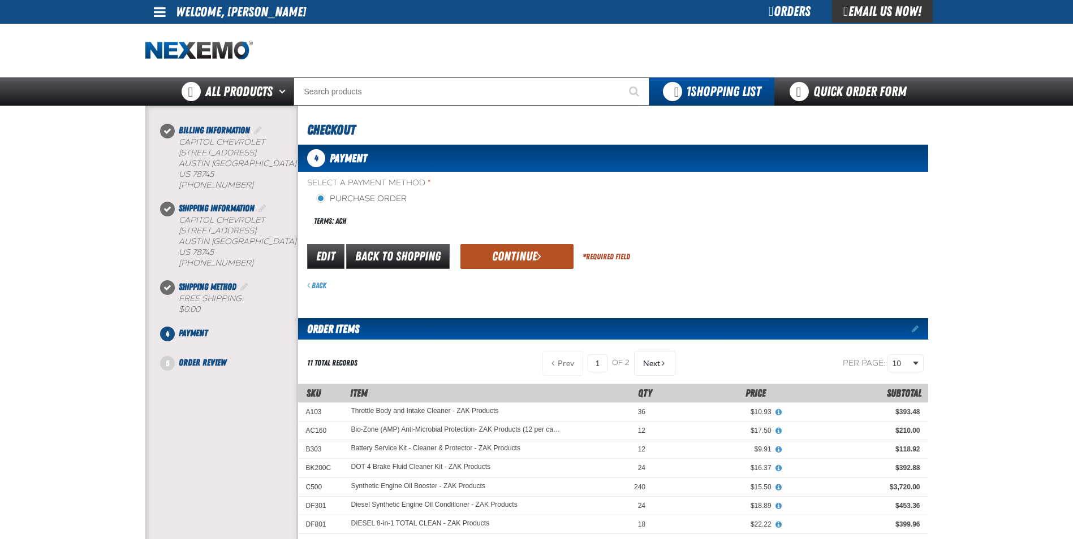
click at [524, 258] on button "Continue" at bounding box center [516, 256] width 113 height 25
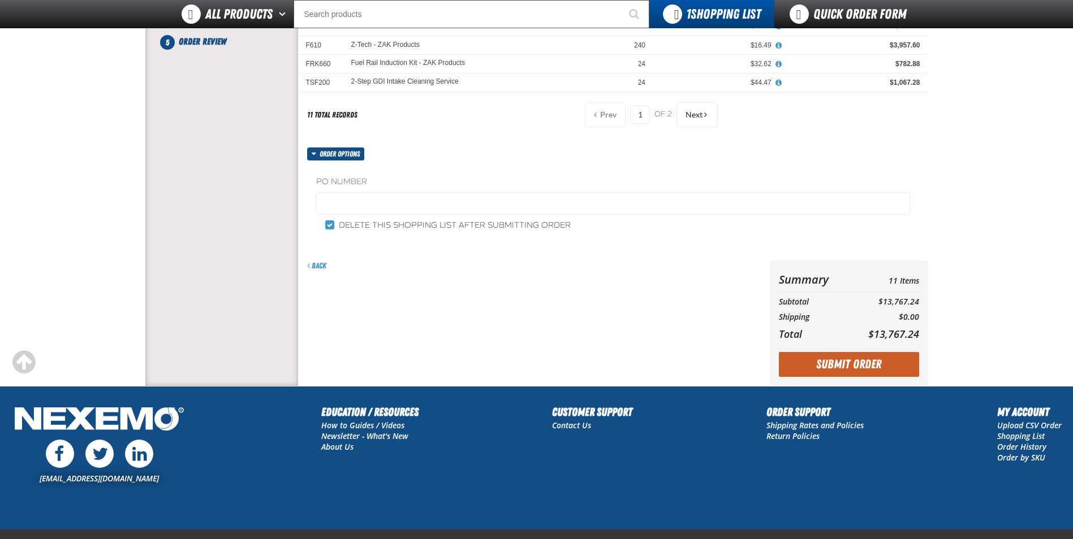
scroll to position [339, 0]
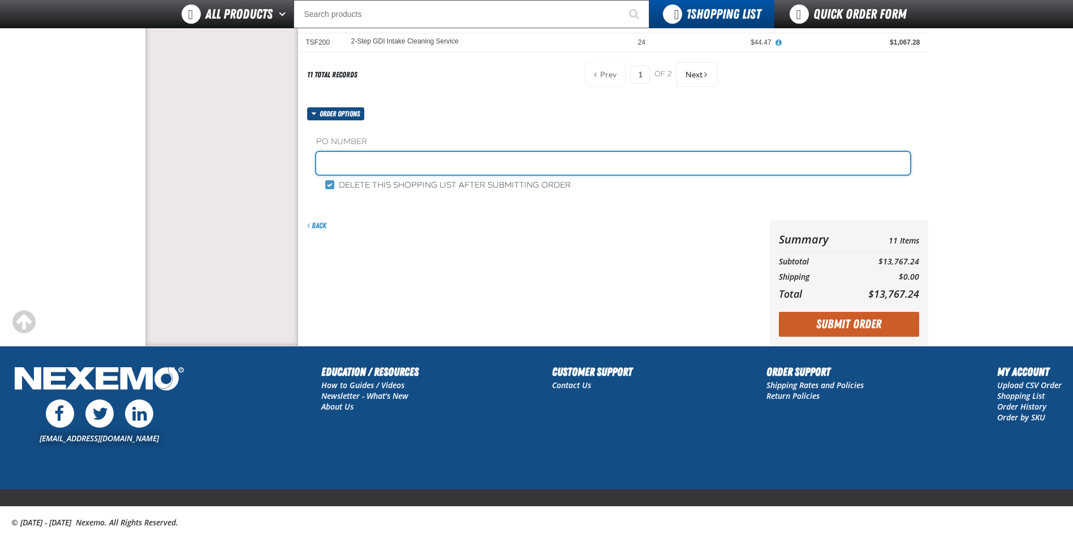
click at [355, 159] on input "text" at bounding box center [613, 163] width 594 height 23
type input "GARY MILLER"
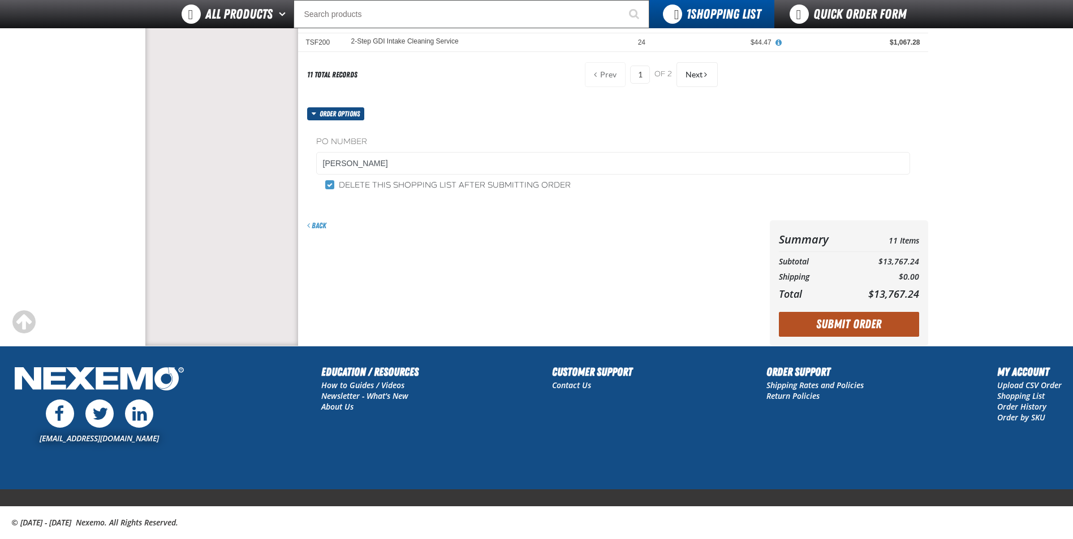
click at [863, 323] on button "Submit Order" at bounding box center [849, 324] width 140 height 25
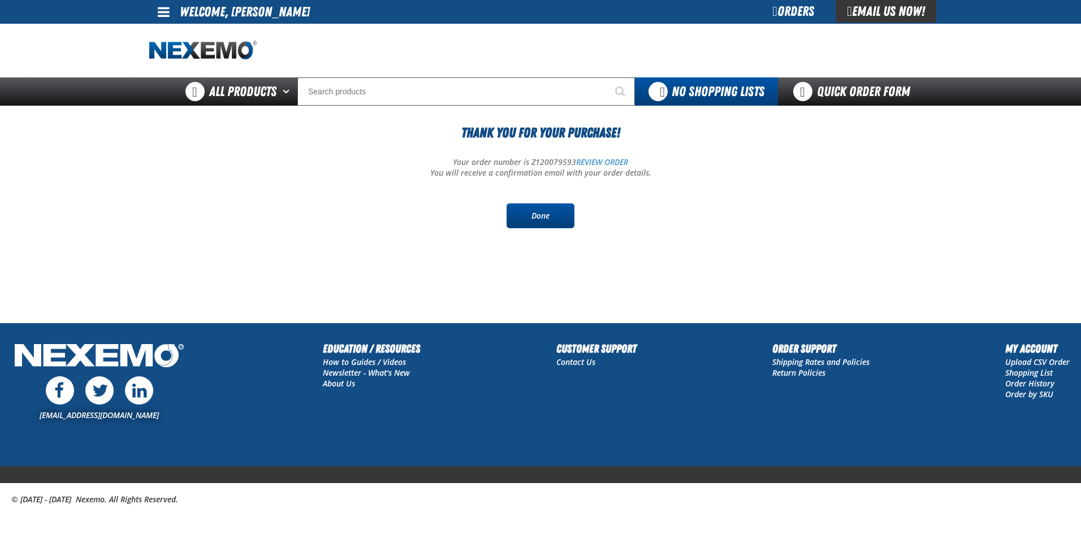
drag, startPoint x: 531, startPoint y: 223, endPoint x: 517, endPoint y: 216, distance: 15.7
click at [531, 223] on link "Done" at bounding box center [541, 216] width 68 height 25
